Goal: Communication & Community: Answer question/provide support

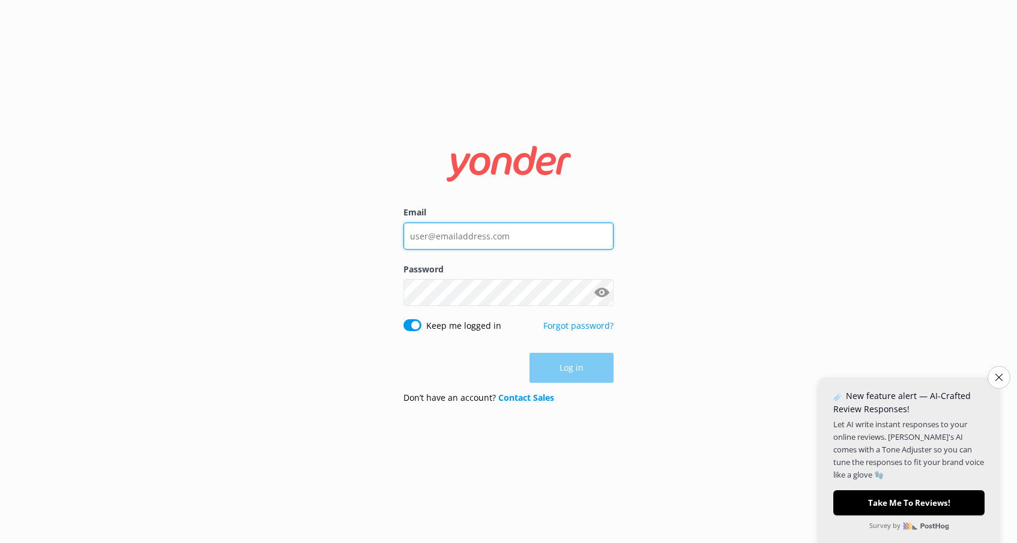
type input "[EMAIL_ADDRESS][DOMAIN_NAME]"
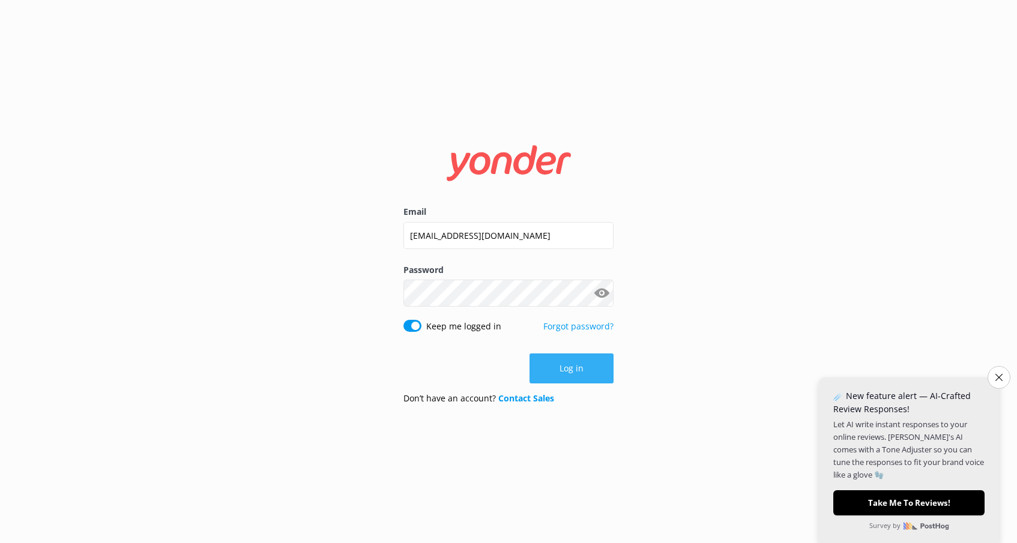
click at [590, 371] on button "Log in" at bounding box center [572, 369] width 84 height 30
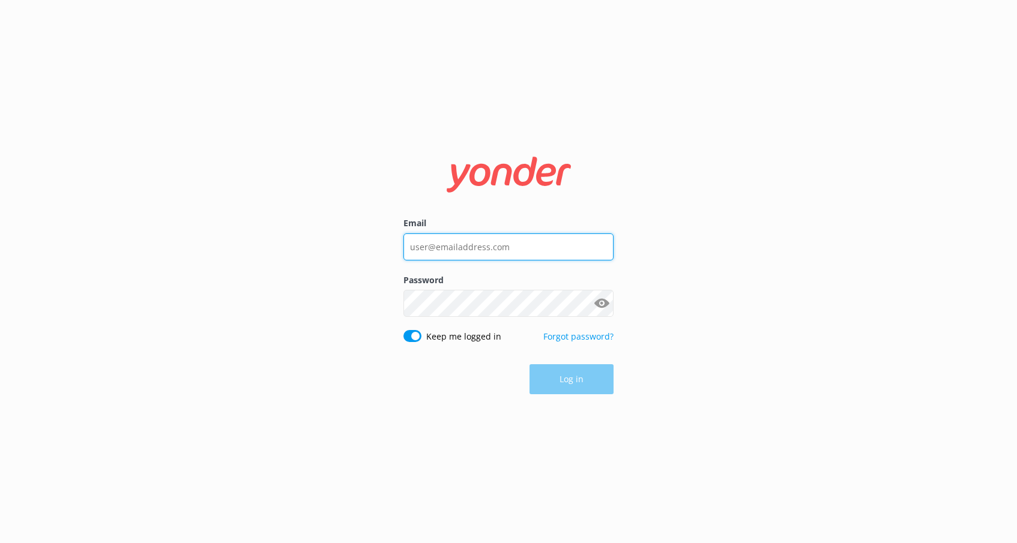
type input "[EMAIL_ADDRESS][DOMAIN_NAME]"
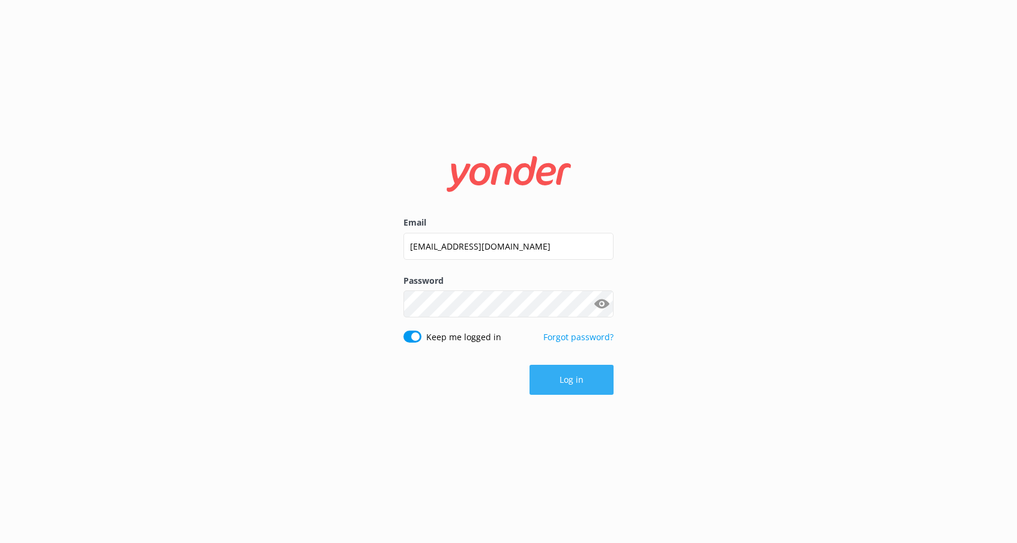
click at [565, 381] on button "Log in" at bounding box center [572, 380] width 84 height 30
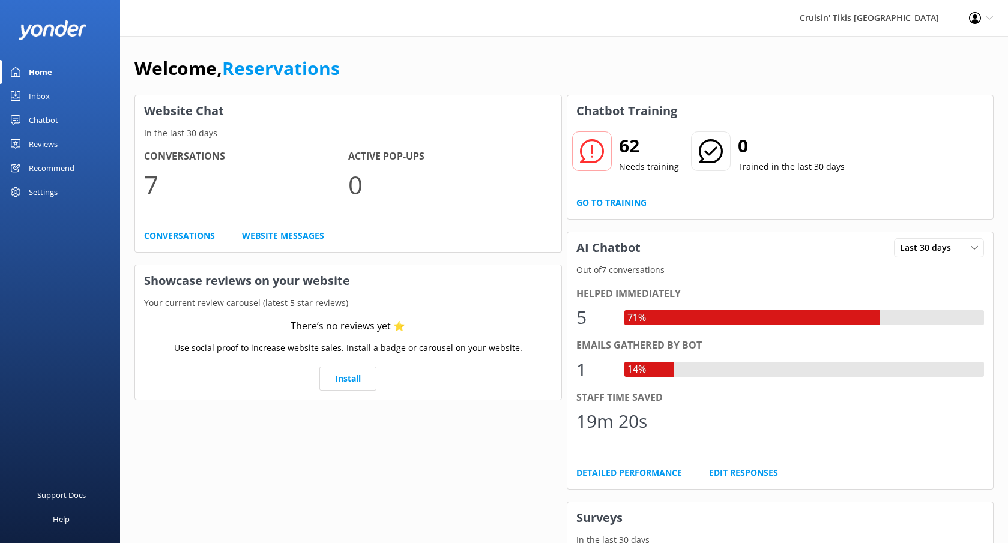
click at [38, 98] on div "Inbox" at bounding box center [39, 96] width 21 height 24
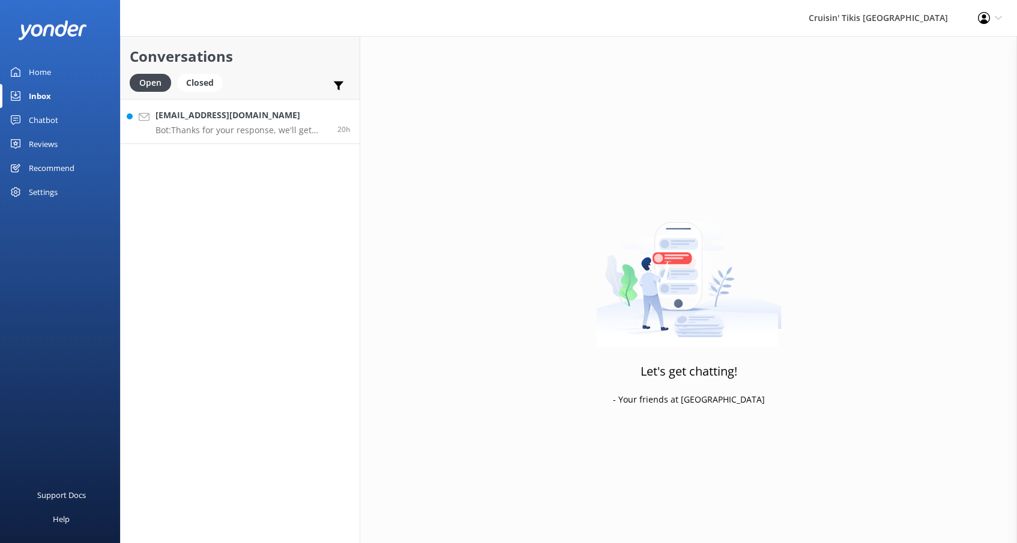
click at [205, 128] on p "Bot: Thanks for your response, we'll get back to you as soon as we can during o…" at bounding box center [242, 130] width 173 height 11
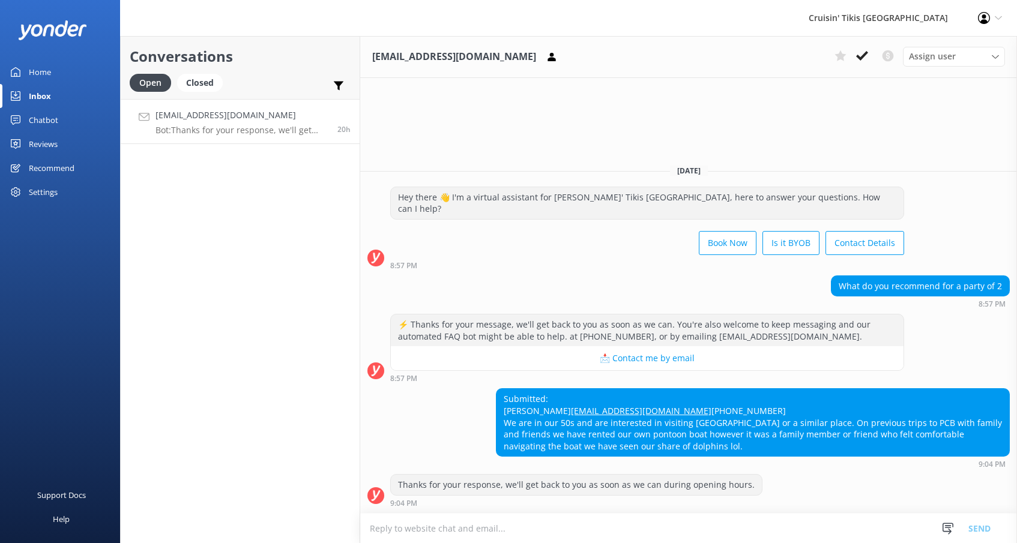
click at [466, 531] on textarea at bounding box center [688, 528] width 657 height 29
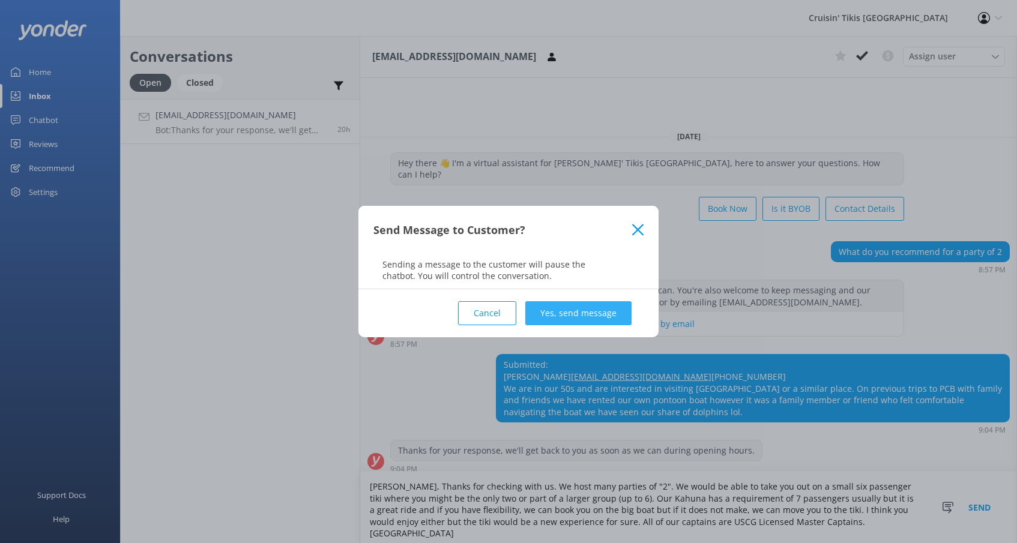
type textarea "[PERSON_NAME], Thanks for checking with us. We host many parties of "2". We wou…"
click at [573, 315] on button "Yes, send message" at bounding box center [578, 313] width 106 height 24
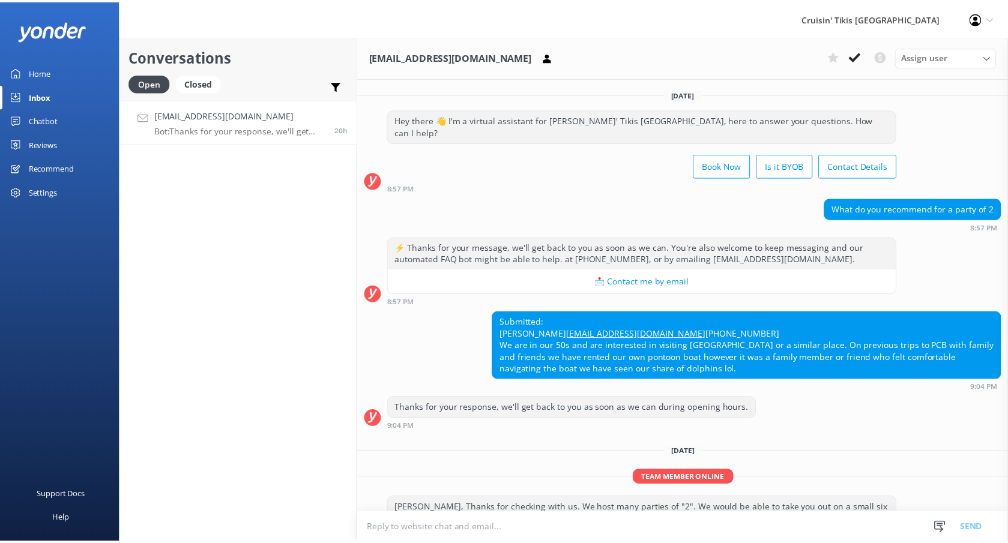
scroll to position [75, 0]
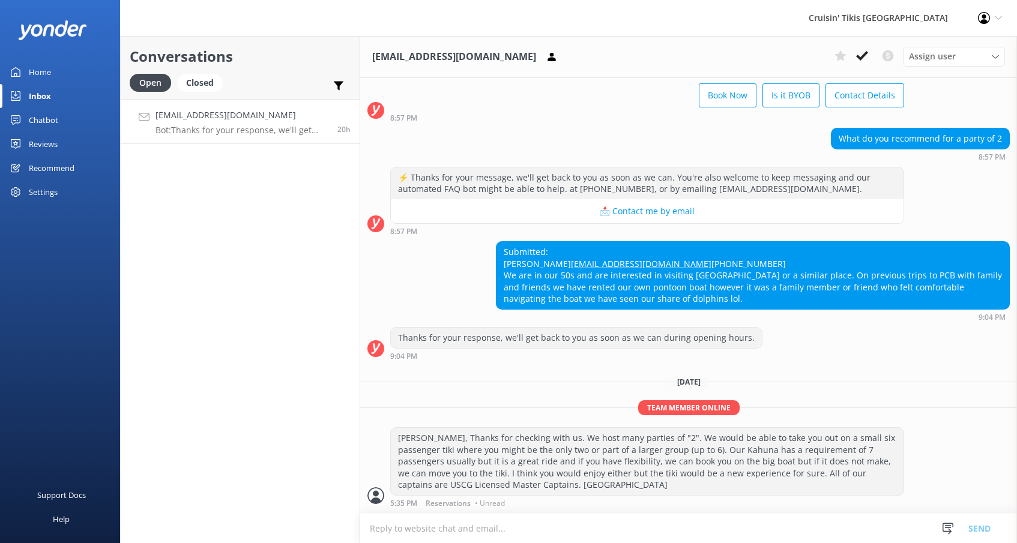
click at [44, 71] on div "Home" at bounding box center [40, 72] width 22 height 24
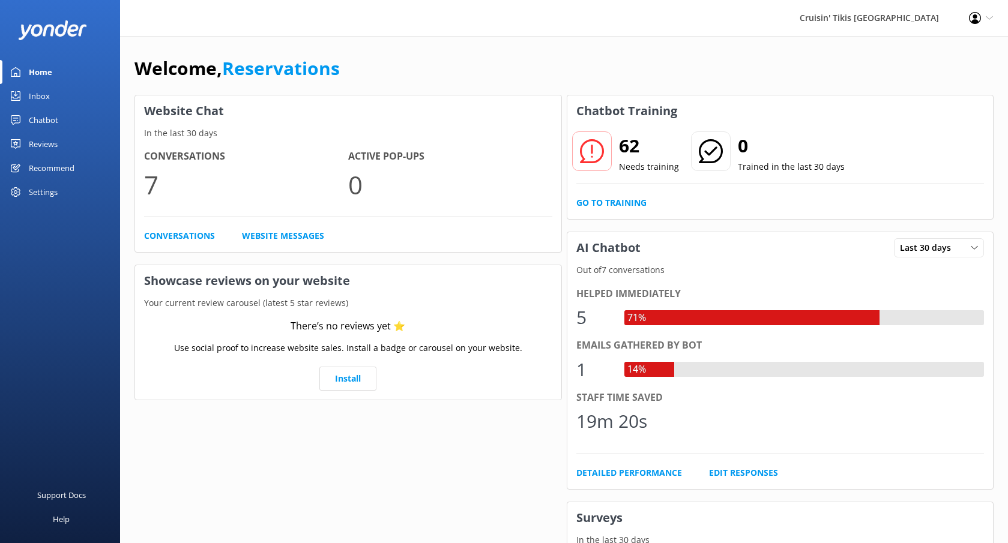
click at [48, 143] on div "Reviews" at bounding box center [43, 144] width 29 height 24
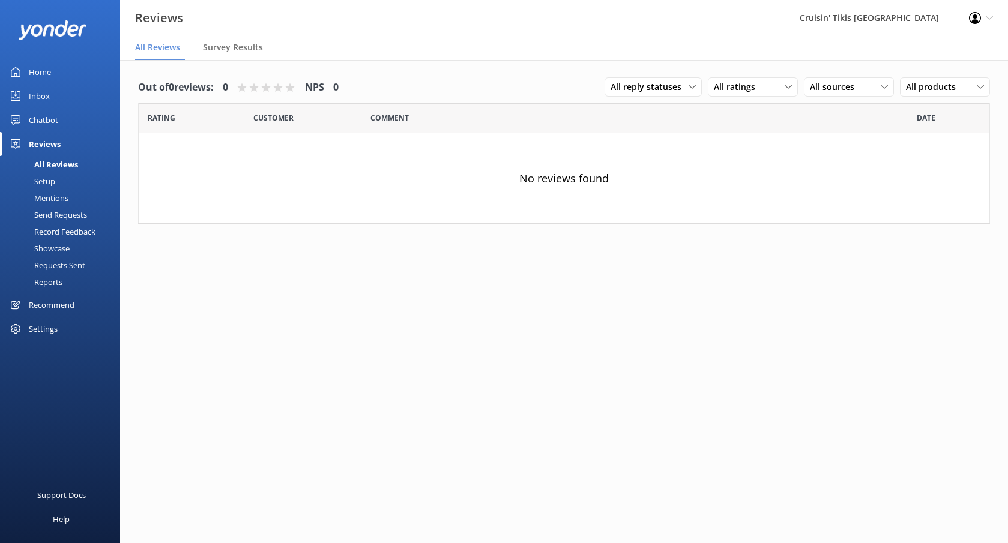
click at [38, 96] on div "Inbox" at bounding box center [39, 96] width 21 height 24
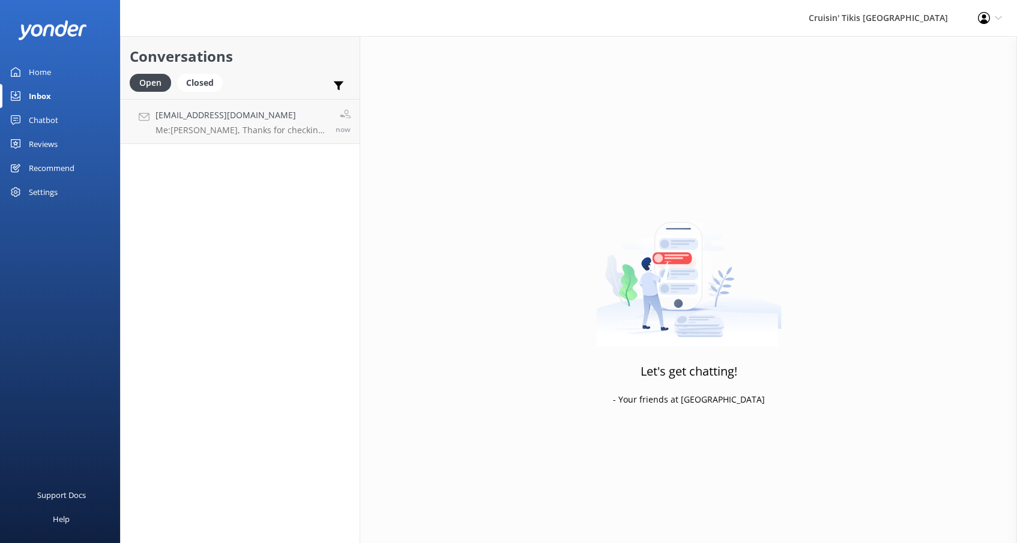
click at [43, 74] on div "Home" at bounding box center [40, 72] width 22 height 24
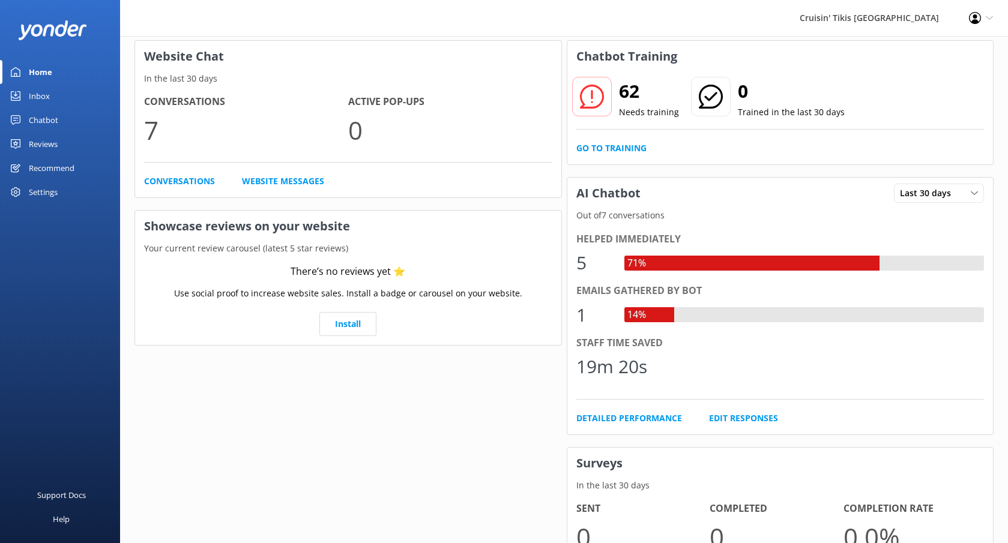
scroll to position [111, 0]
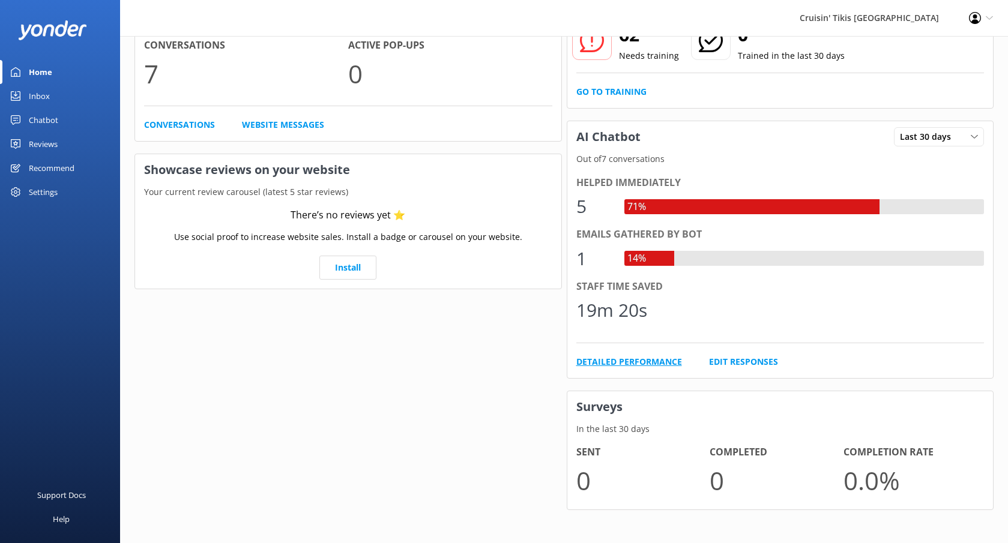
click at [649, 360] on link "Detailed Performance" at bounding box center [630, 362] width 106 height 13
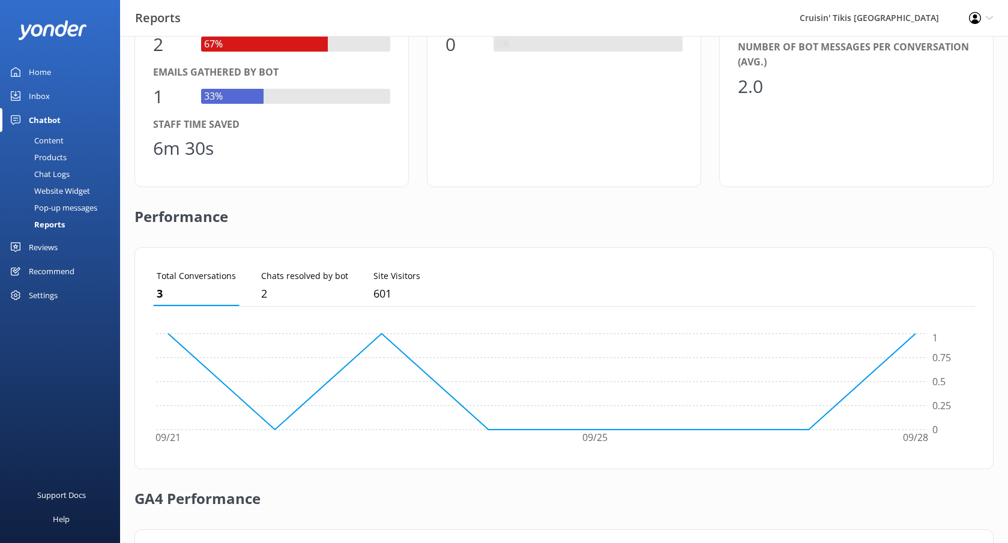
scroll to position [127, 0]
drag, startPoint x: 1006, startPoint y: 90, endPoint x: 1005, endPoint y: 128, distance: 37.8
click at [1005, 128] on div "Outcome of digital assistant [DATE] - [DATE] Last 7 days Last 7 days Last 30 da…" at bounding box center [564, 309] width 888 height 801
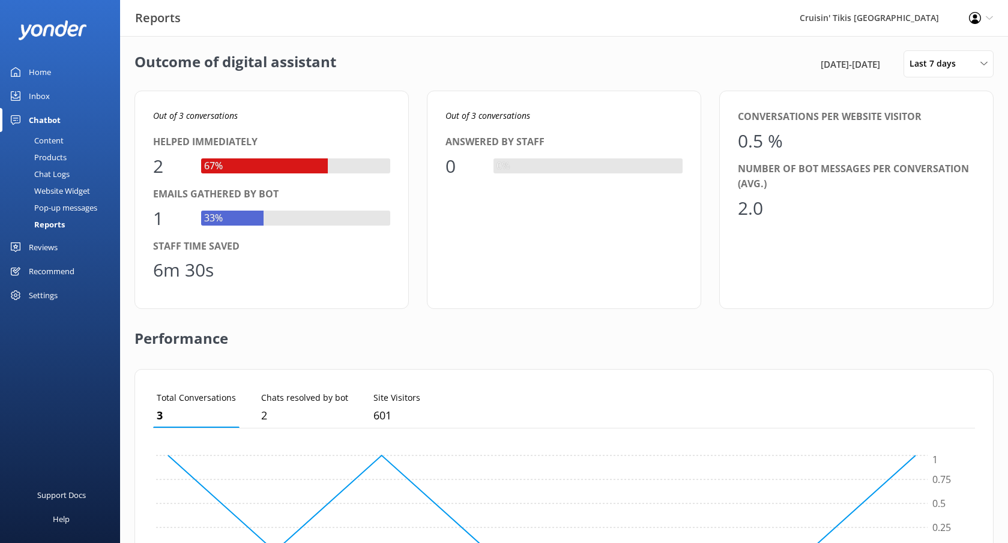
scroll to position [0, 0]
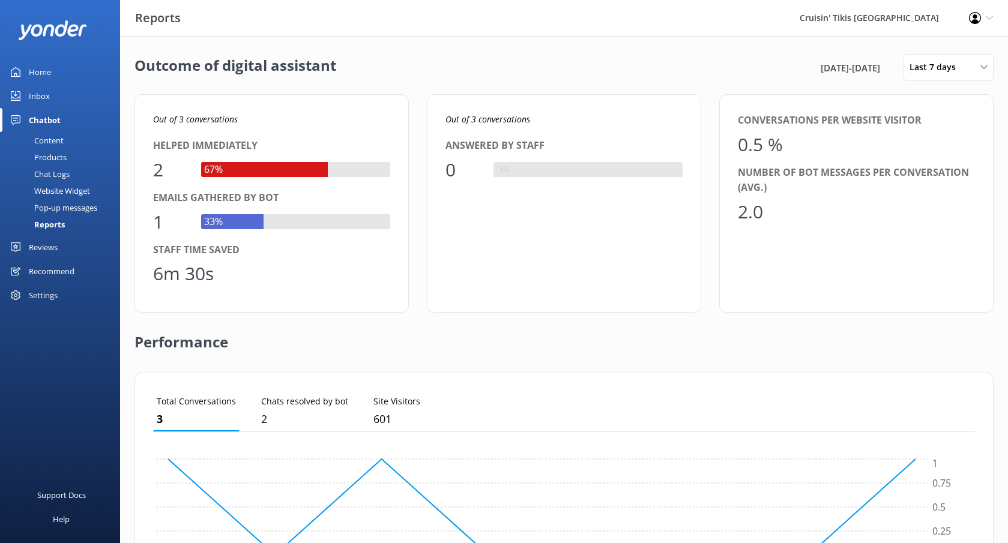
click at [462, 46] on div "Outcome of digital assistant [DATE] - [DATE] Last 7 days Last 7 days Last 30 da…" at bounding box center [564, 436] width 888 height 801
click at [930, 69] on span "Last 7 days" at bounding box center [936, 67] width 53 height 13
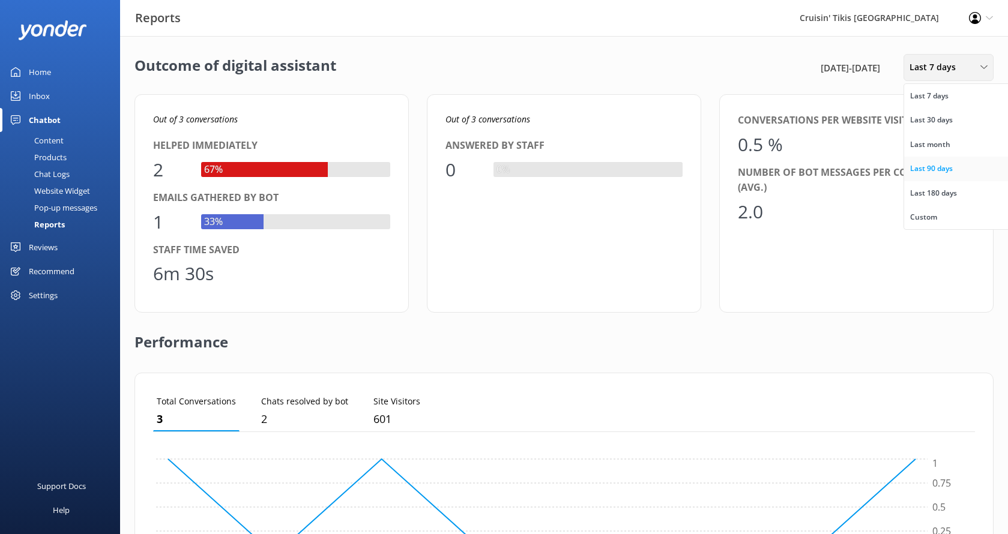
click at [914, 166] on div "Last 90 days" at bounding box center [931, 169] width 43 height 12
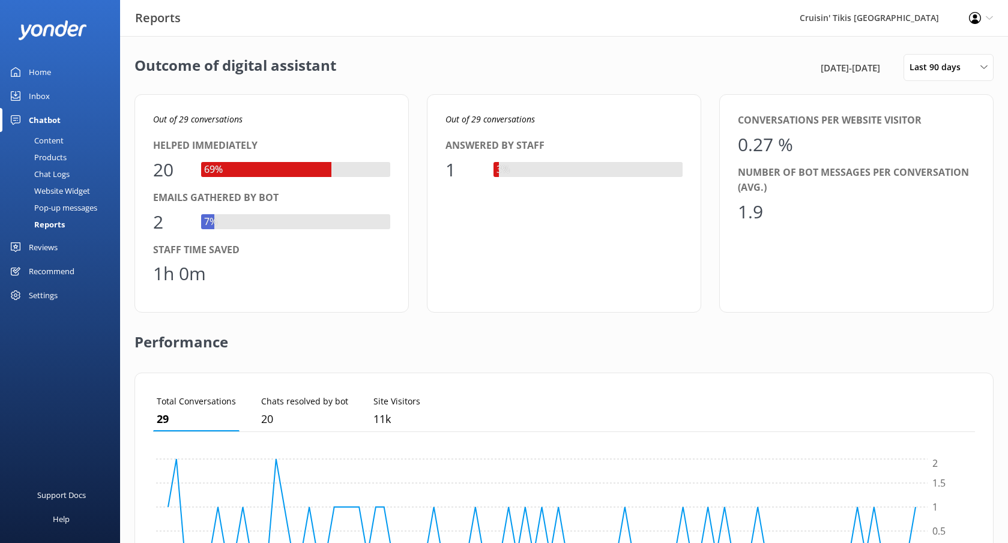
click at [41, 98] on div "Inbox" at bounding box center [39, 96] width 21 height 24
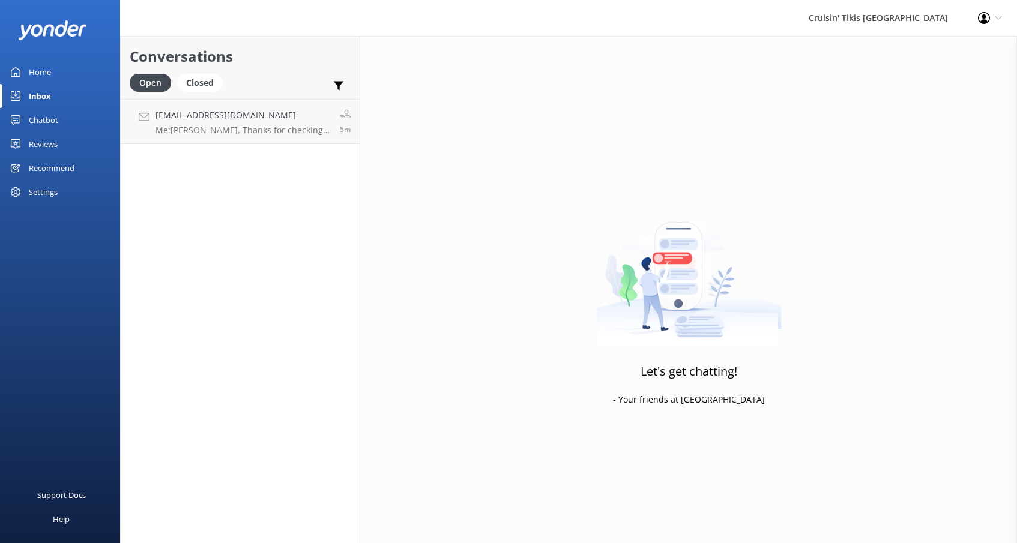
click at [38, 72] on div "Home" at bounding box center [40, 72] width 22 height 24
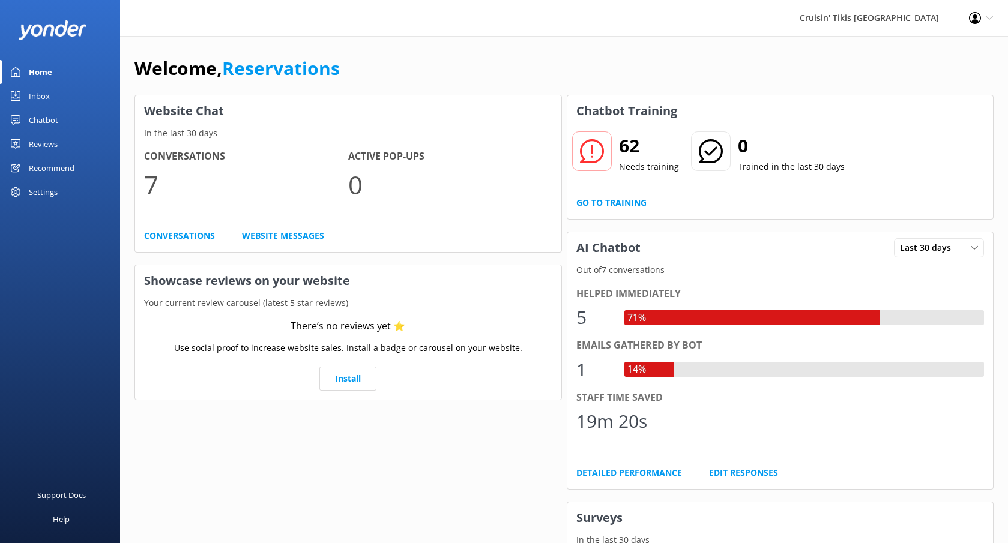
click at [480, 49] on div "Welcome, Reservations Website Chat In the last 30 days Conversations 7 Active P…" at bounding box center [564, 347] width 888 height 622
